Goal: Navigation & Orientation: Understand site structure

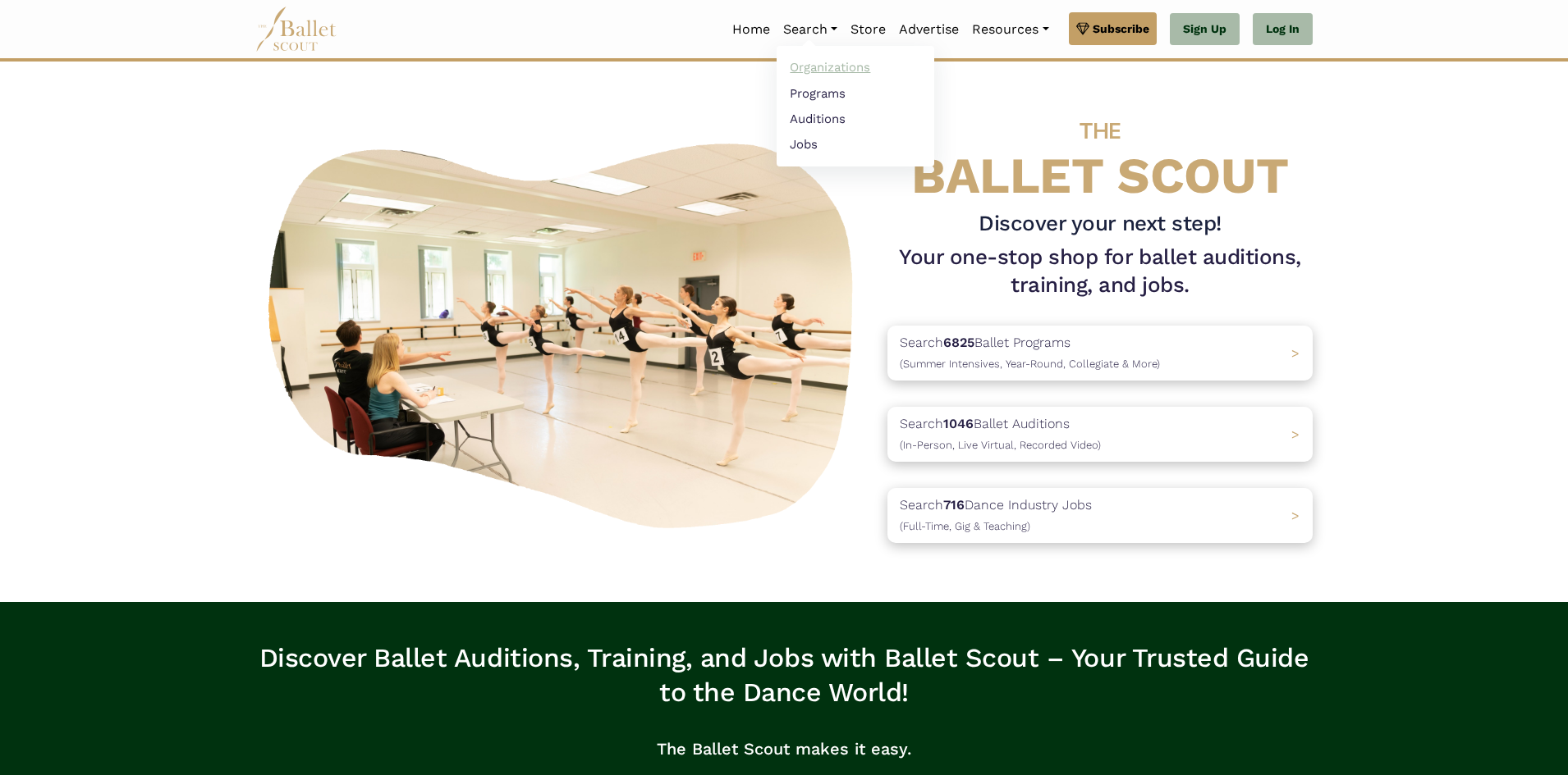
click at [810, 66] on link "Organizations" at bounding box center [855, 67] width 158 height 25
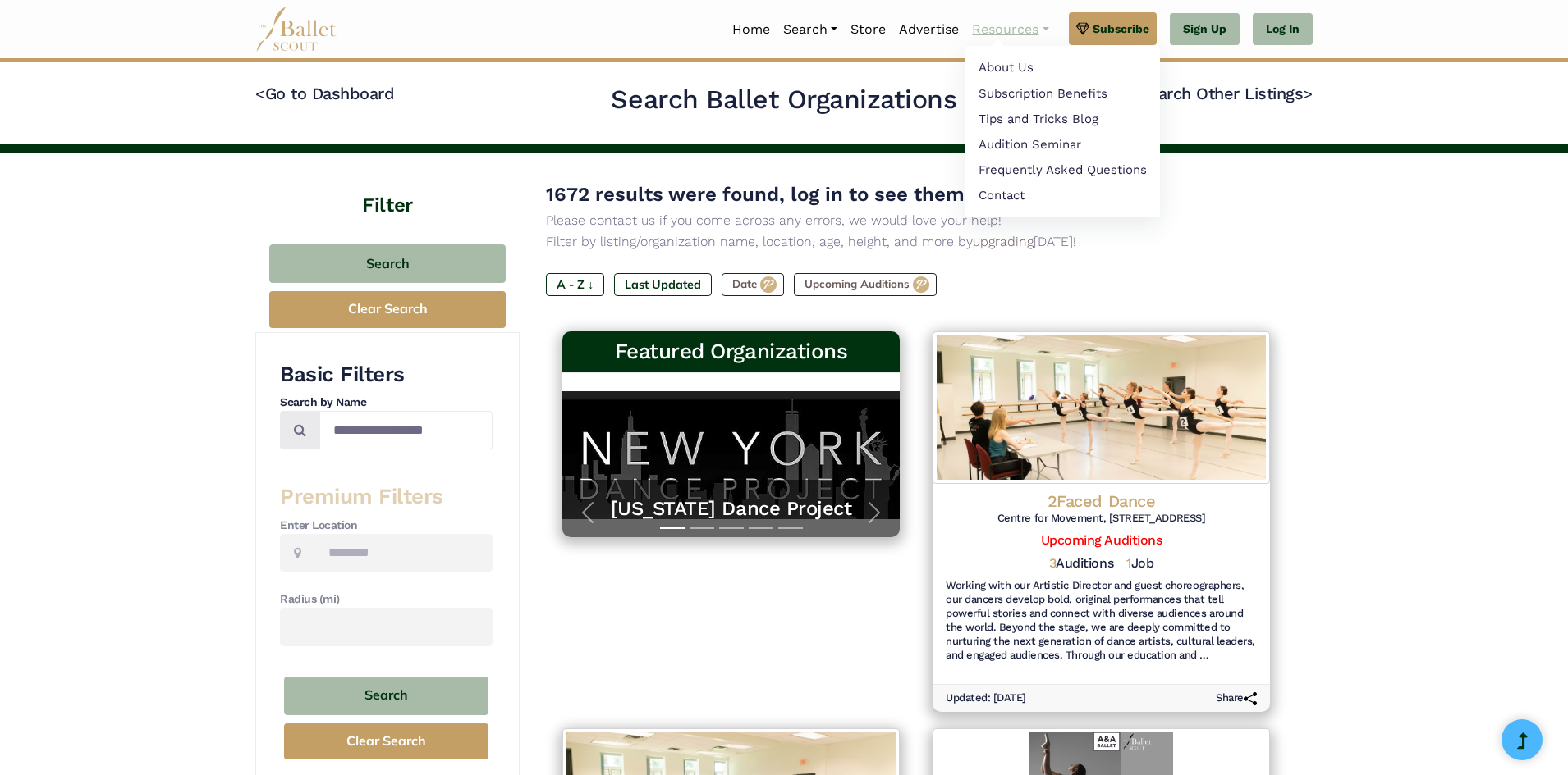
drag, startPoint x: 1014, startPoint y: 54, endPoint x: 1014, endPoint y: 45, distance: 9.0
click at [1014, 47] on ul "About Us Subscription Benefits Tips and Tricks Blog Audition Seminar Frequently…" at bounding box center [1062, 132] width 194 height 172
click at [1007, 84] on link "Subscription Benefits" at bounding box center [1062, 93] width 194 height 25
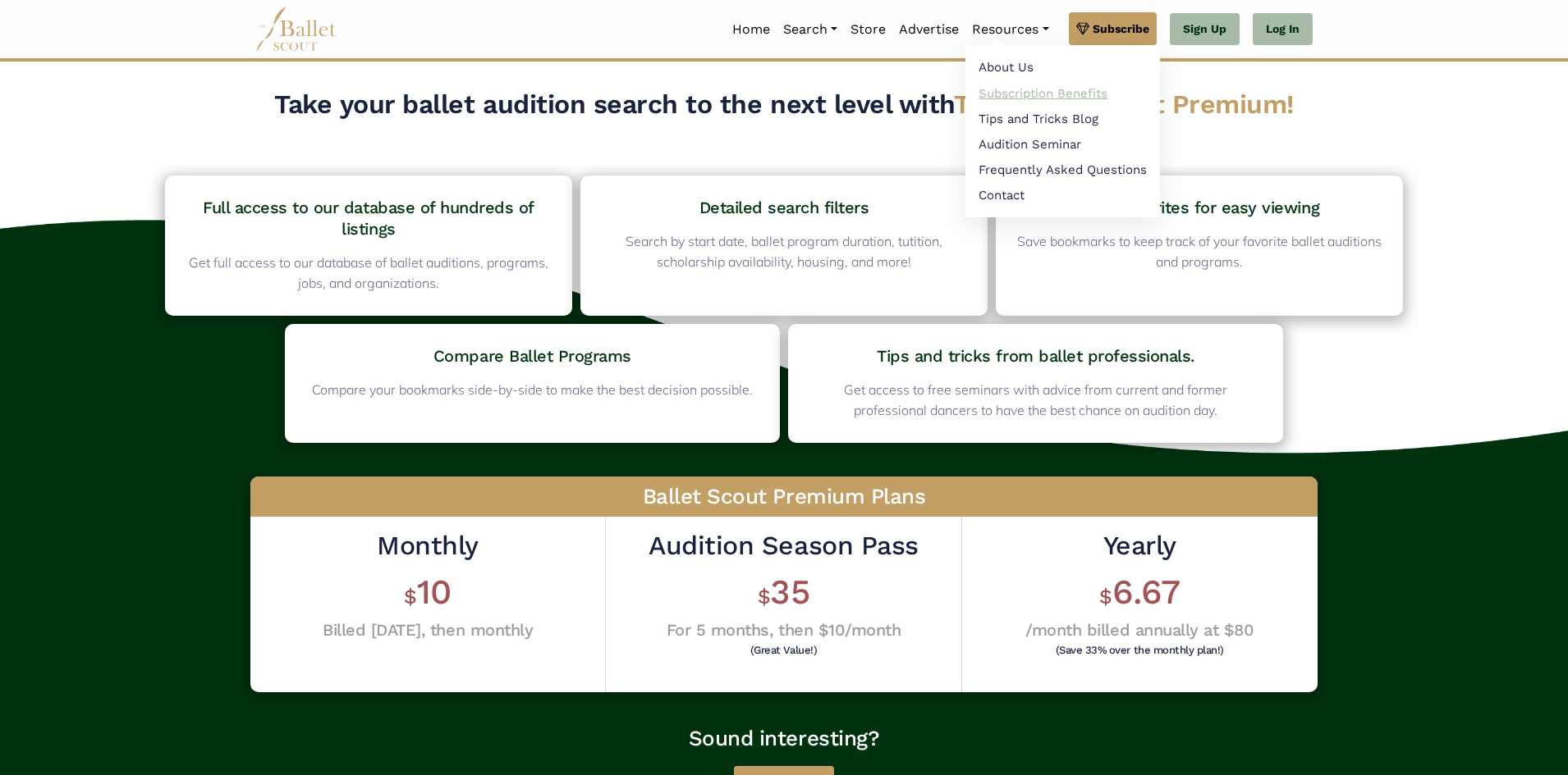
click at [1051, 98] on link "Subscription Benefits" at bounding box center [1062, 93] width 194 height 25
click at [1035, 110] on link "Tips and Tricks Blog" at bounding box center [1062, 118] width 194 height 25
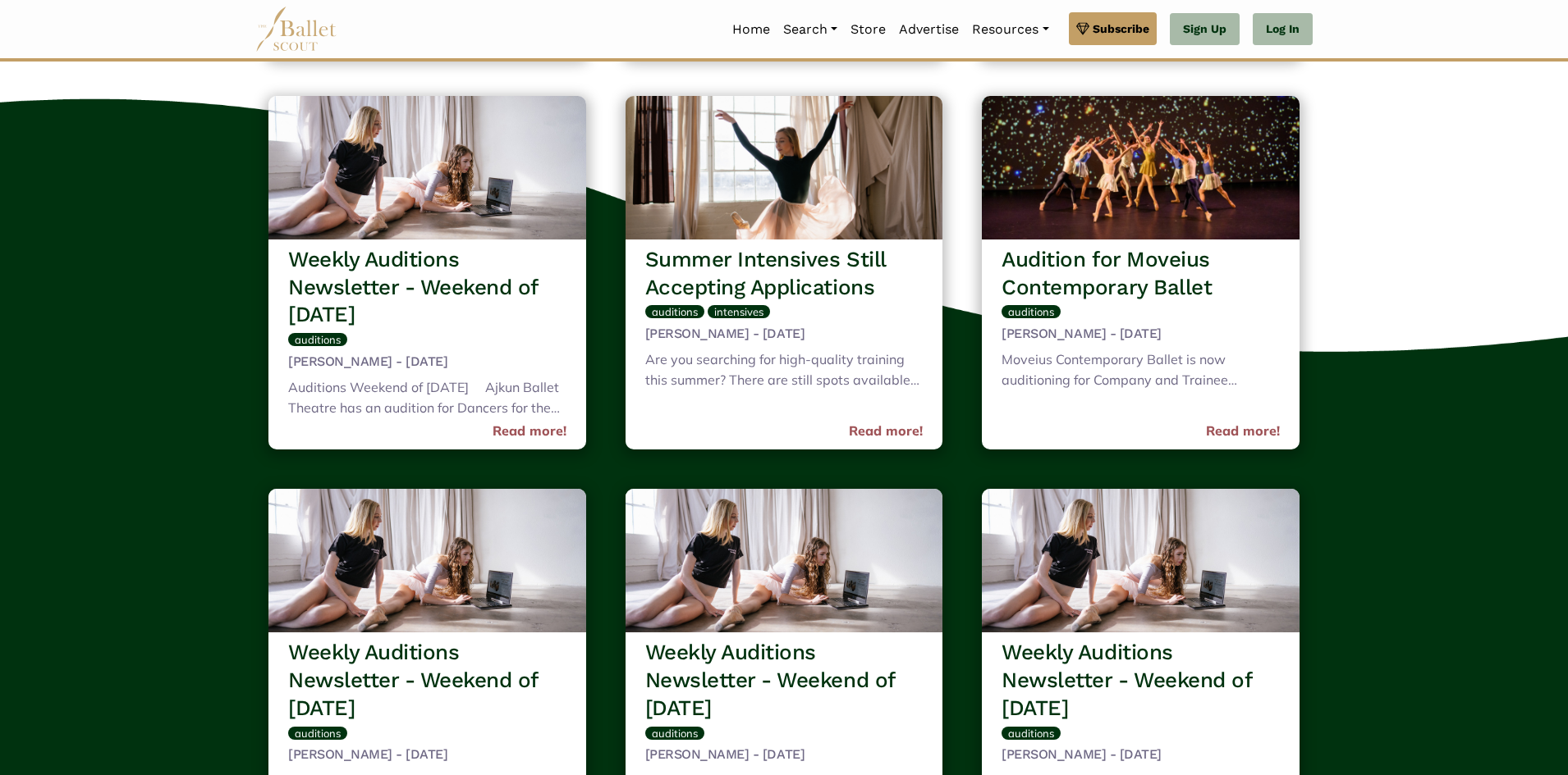
scroll to position [424, 0]
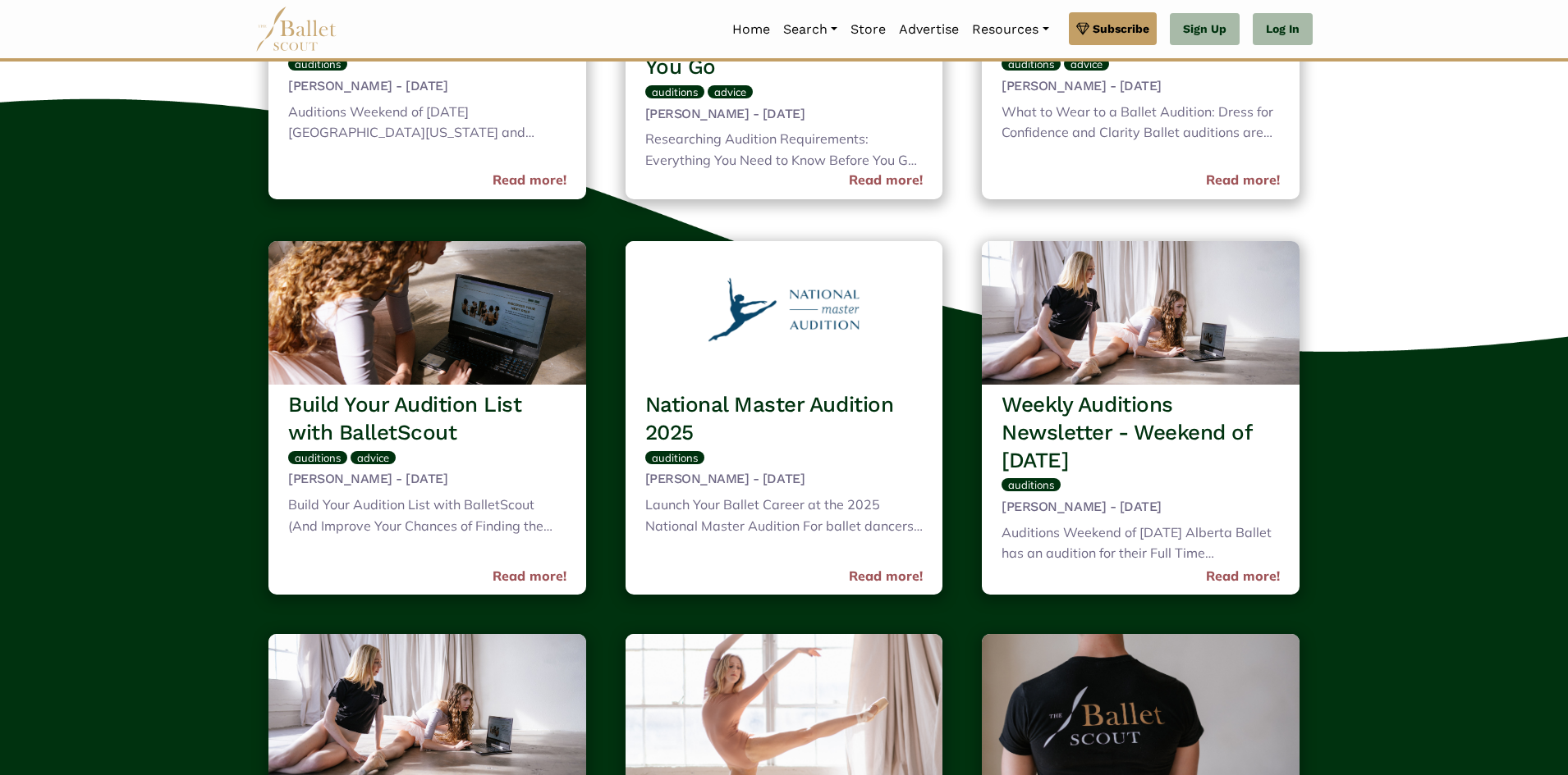
drag, startPoint x: 831, startPoint y: 445, endPoint x: 1268, endPoint y: 215, distance: 493.8
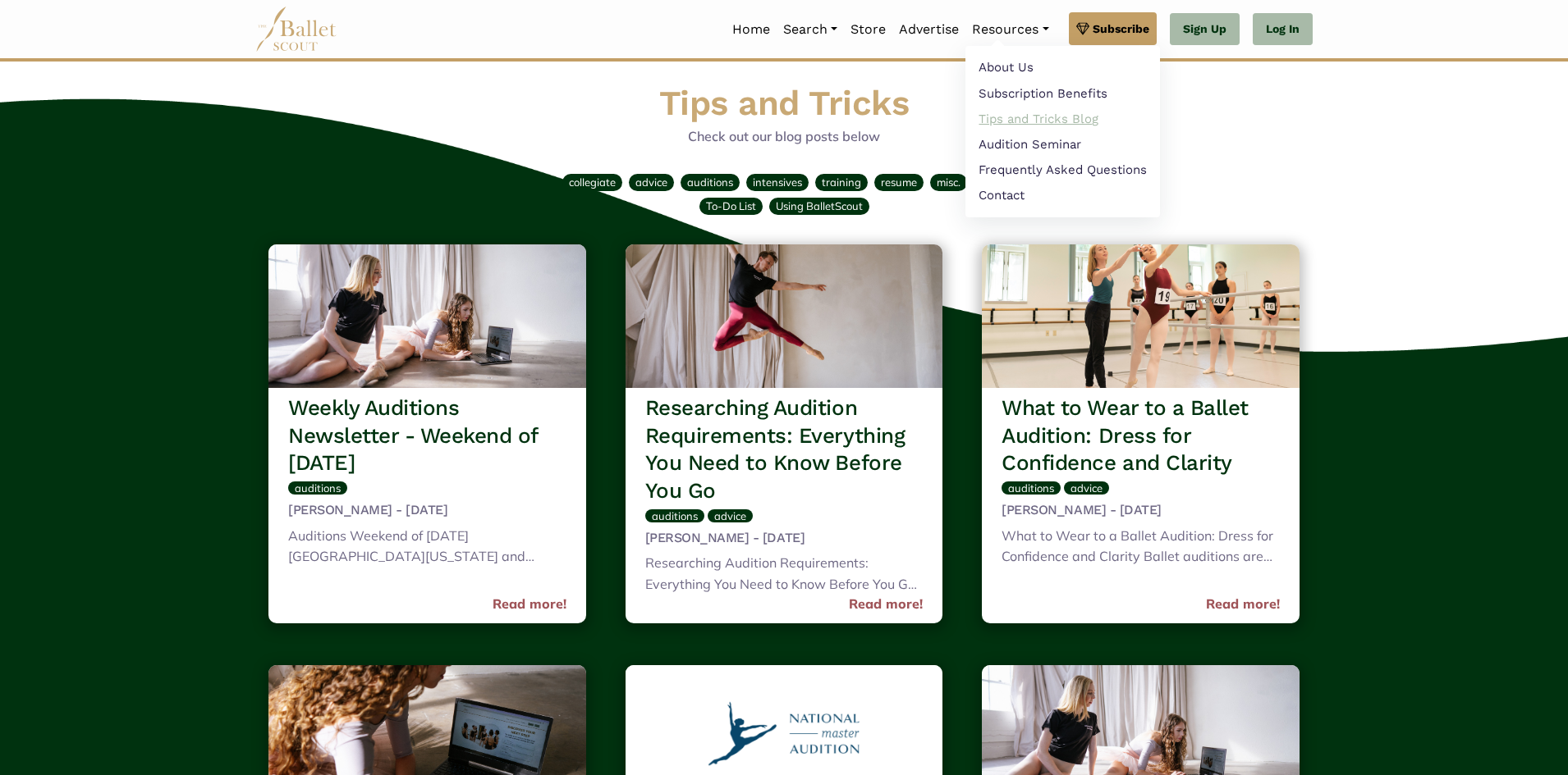
click at [1008, 118] on link "Tips and Tricks Blog" at bounding box center [1062, 118] width 194 height 25
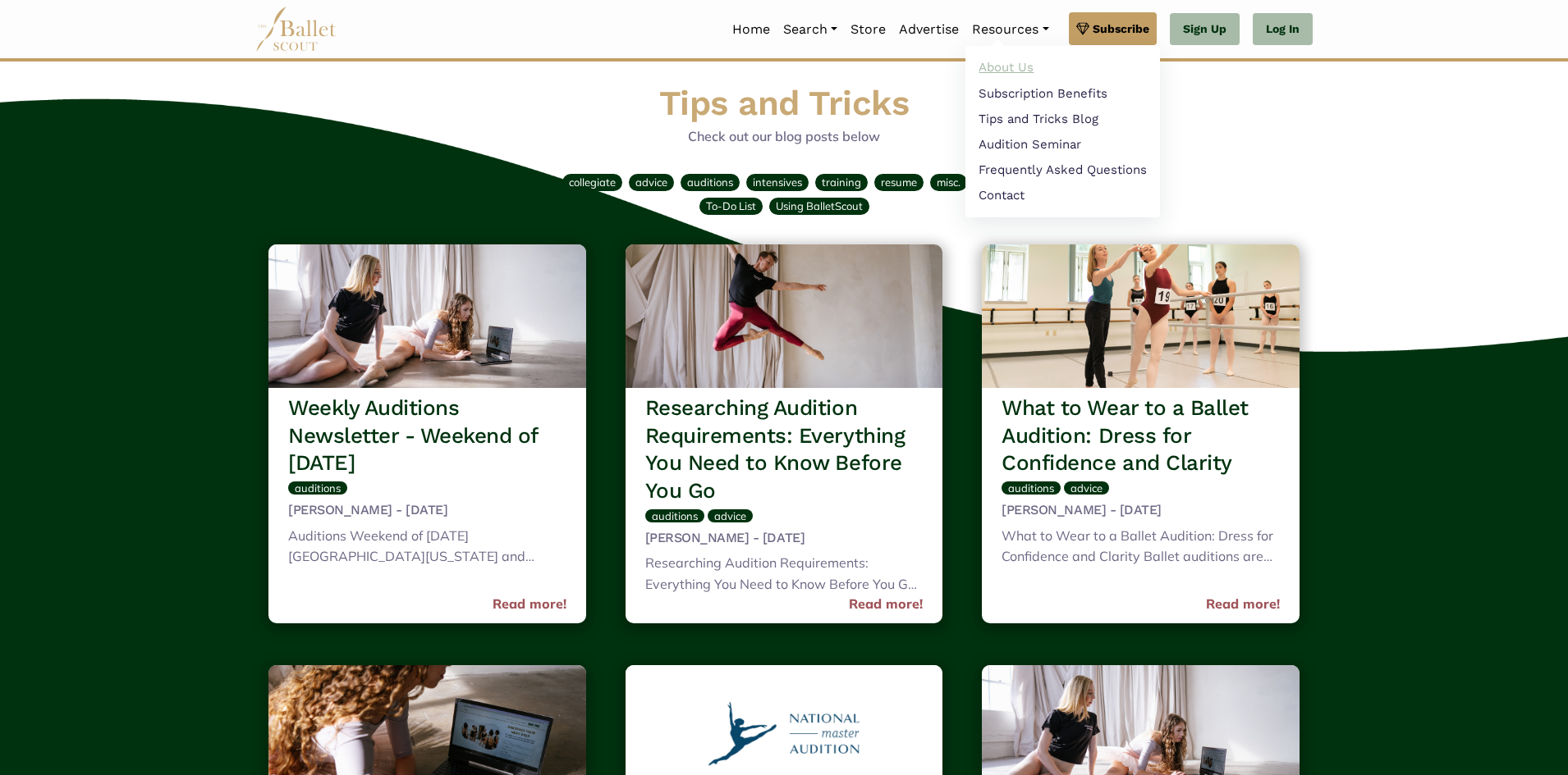
click at [1004, 65] on link "About Us" at bounding box center [1062, 67] width 194 height 25
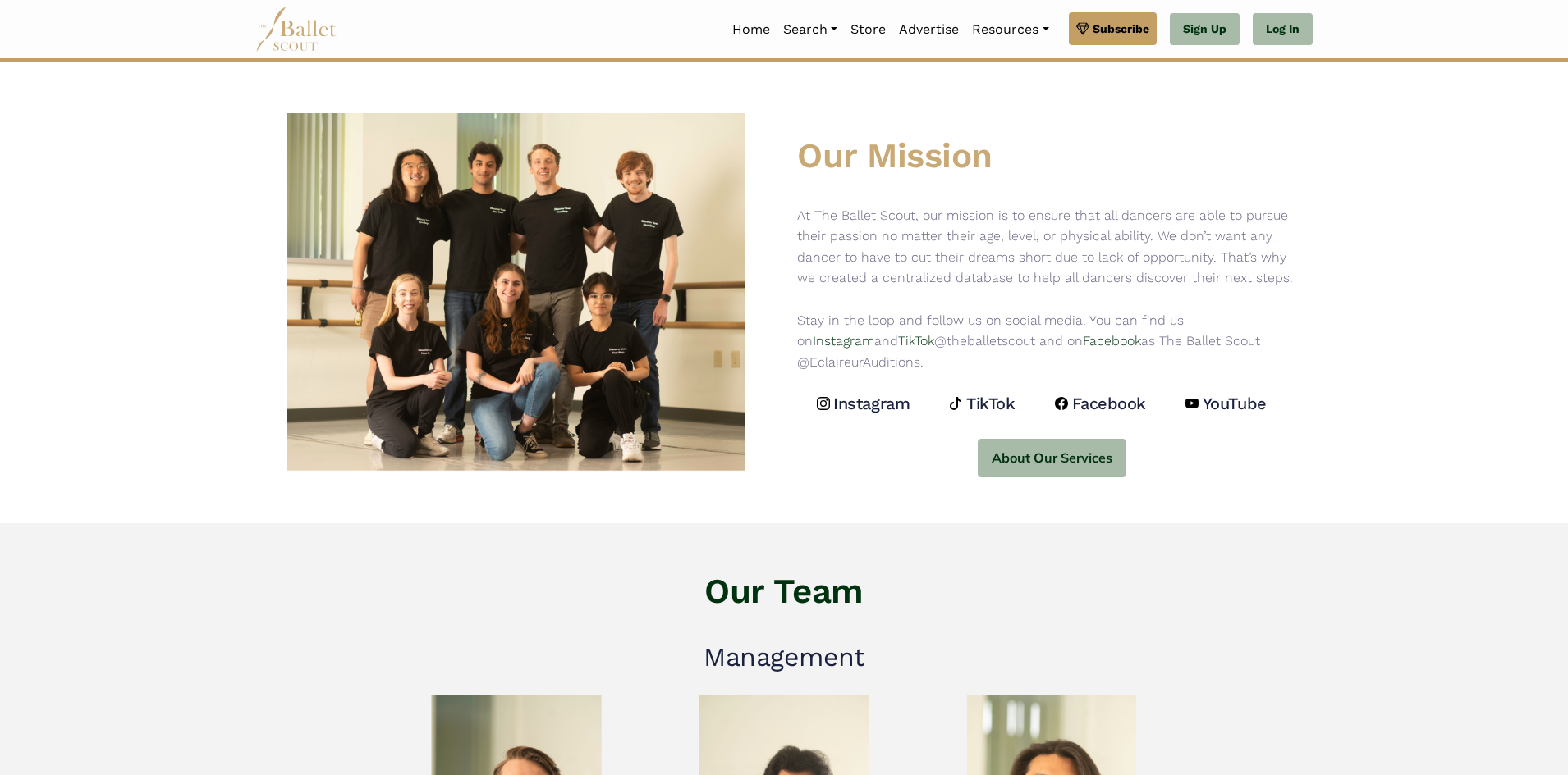
drag, startPoint x: 179, startPoint y: 634, endPoint x: 135, endPoint y: 504, distance: 137.2
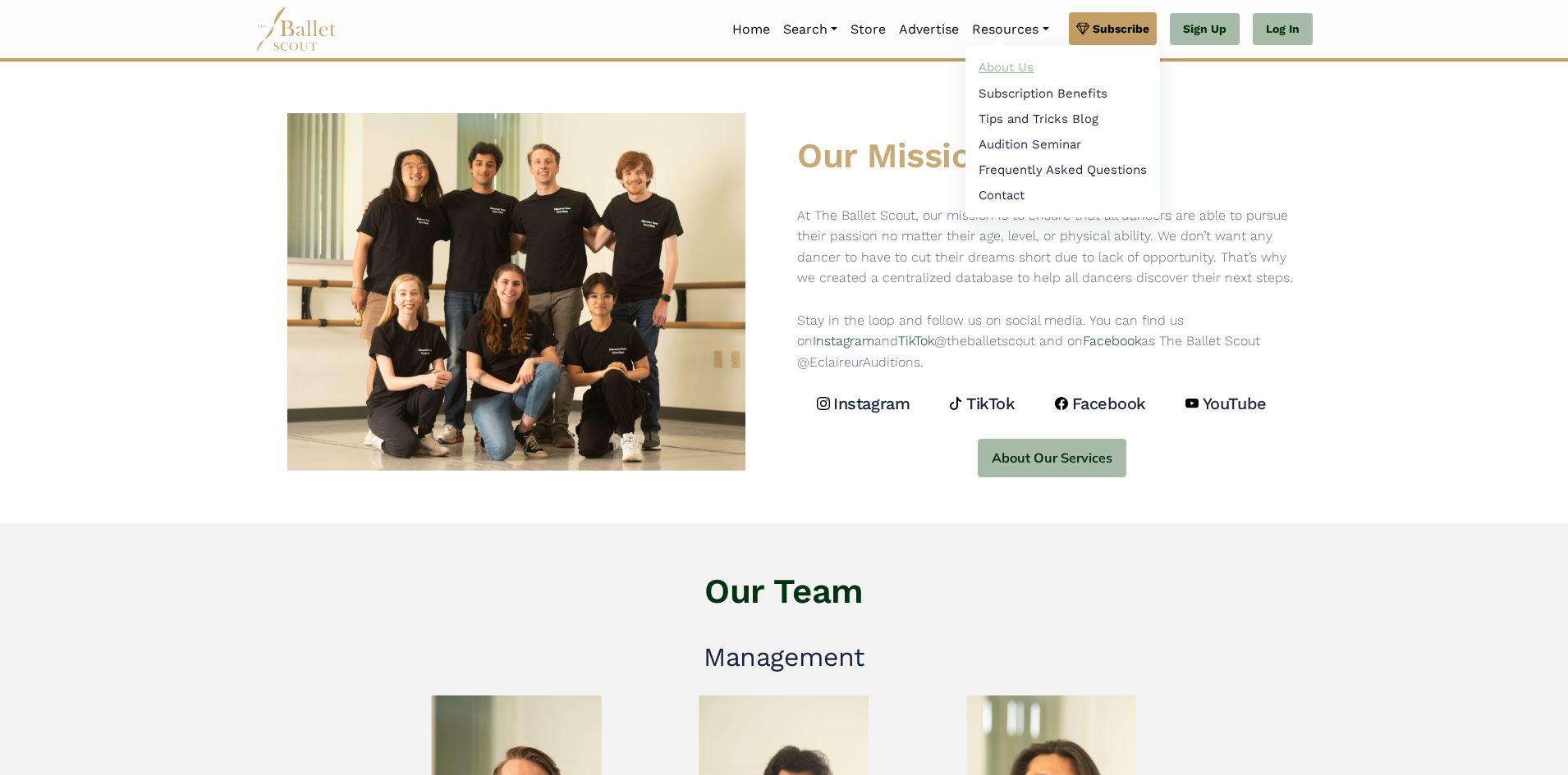
click at [983, 61] on link "About Us" at bounding box center [1062, 67] width 194 height 25
click at [981, 62] on link "About Us" at bounding box center [1062, 67] width 194 height 25
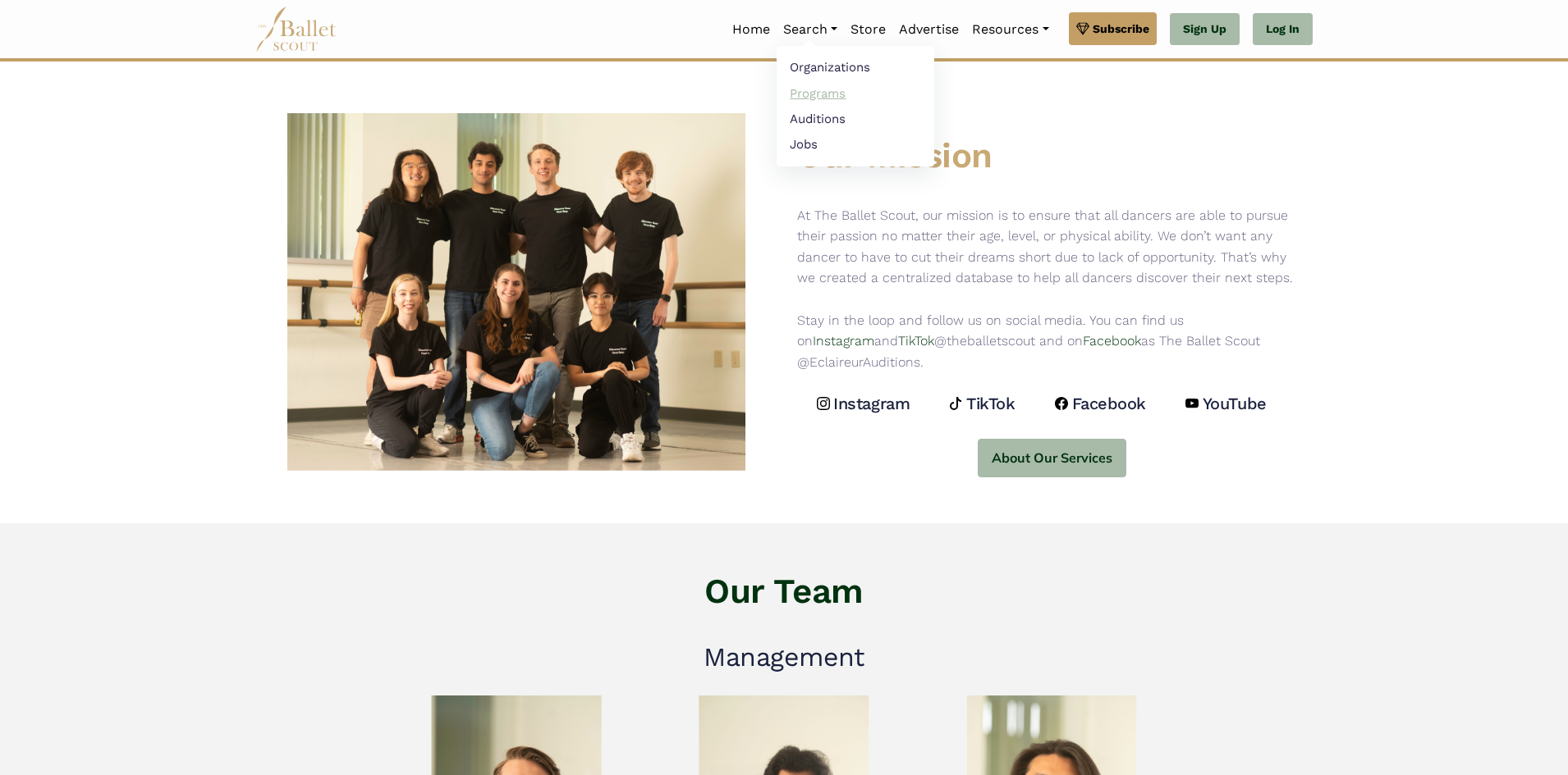
click at [802, 86] on link "Programs" at bounding box center [855, 93] width 158 height 25
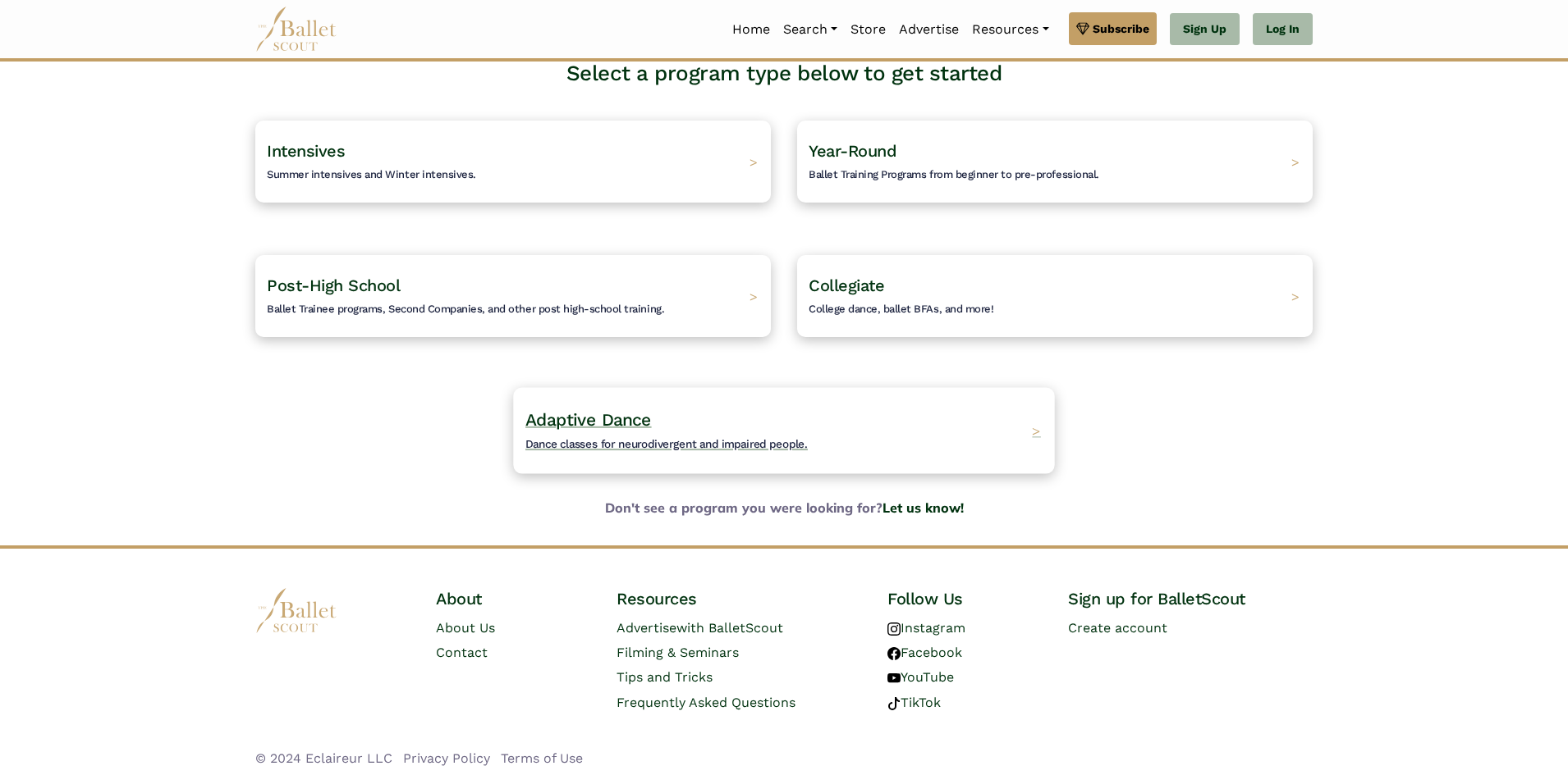
scroll to position [127, 0]
